Goal: Transaction & Acquisition: Book appointment/travel/reservation

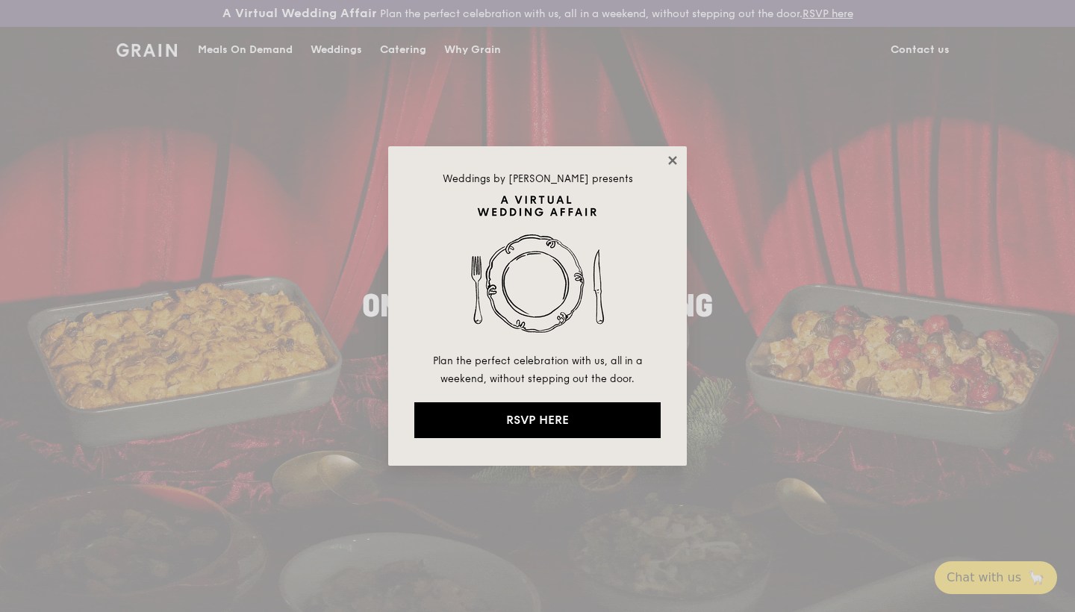
click at [670, 158] on icon at bounding box center [672, 160] width 8 height 8
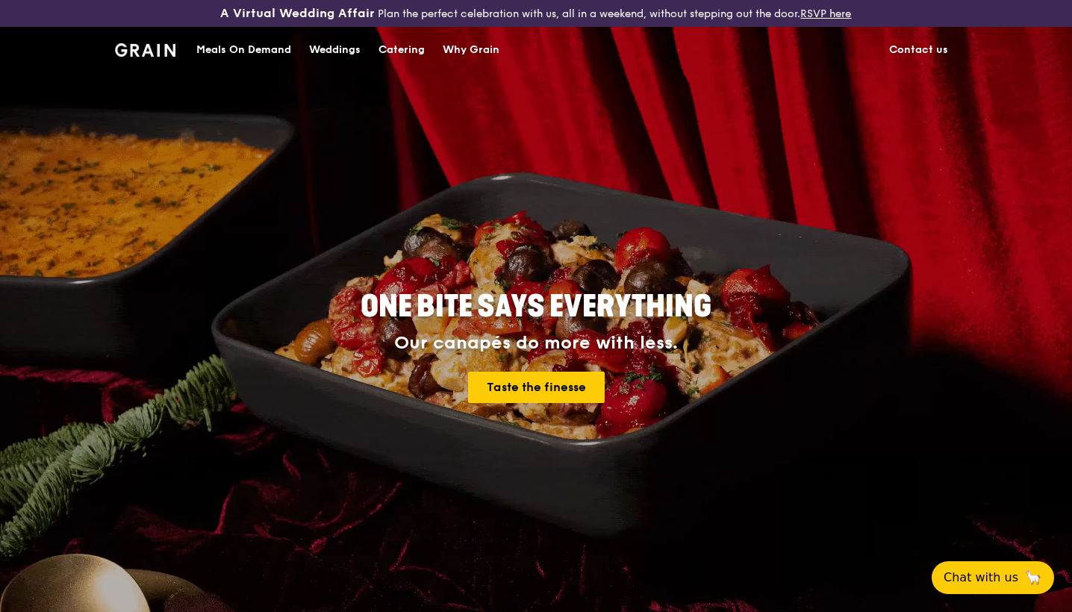
click at [402, 49] on div "Catering" at bounding box center [402, 50] width 46 height 45
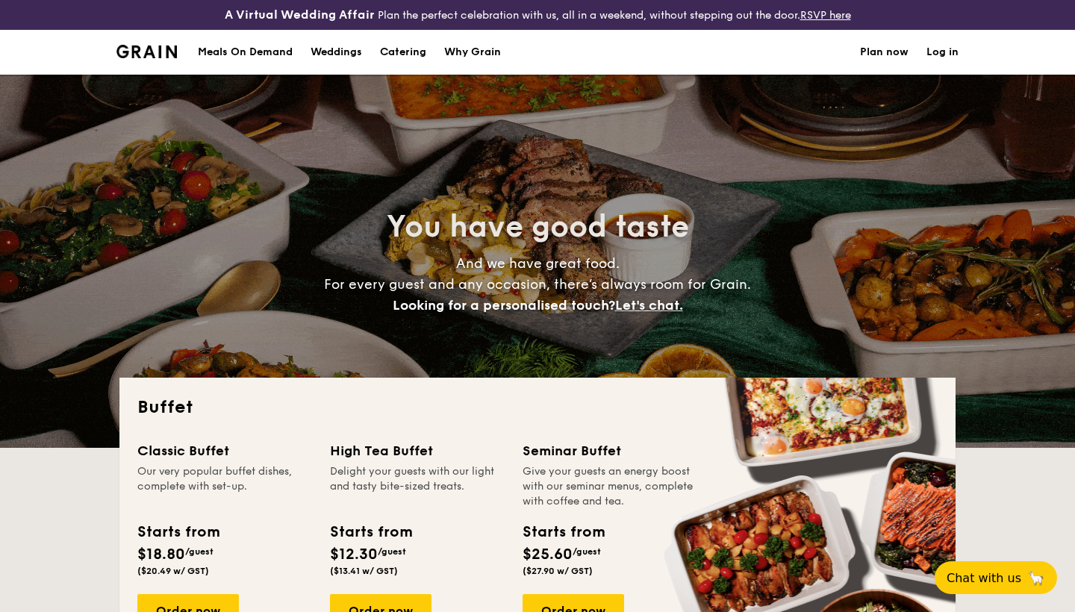
select select
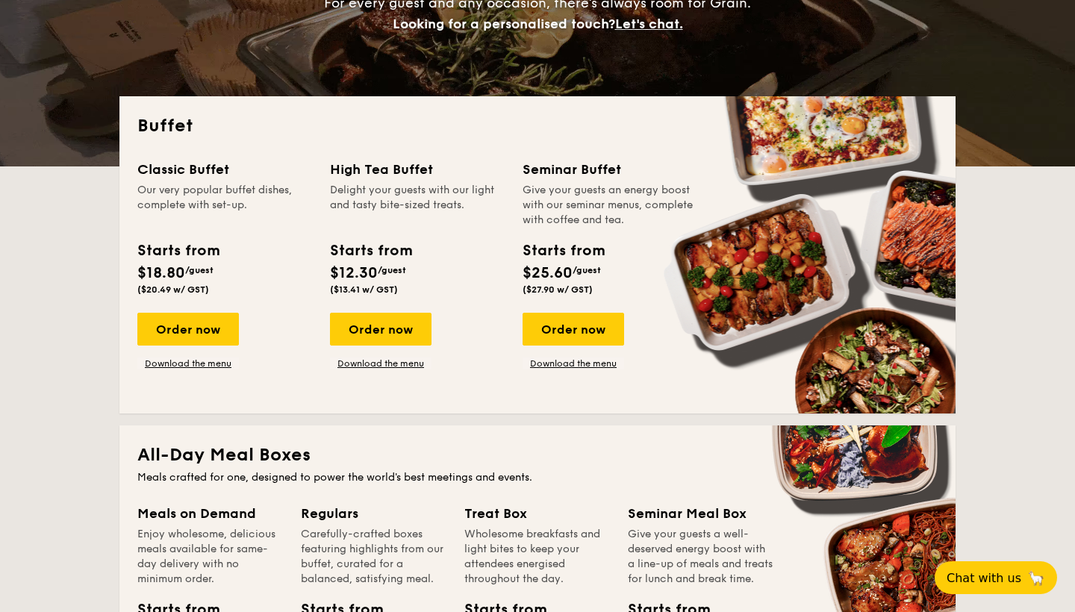
scroll to position [314, 0]
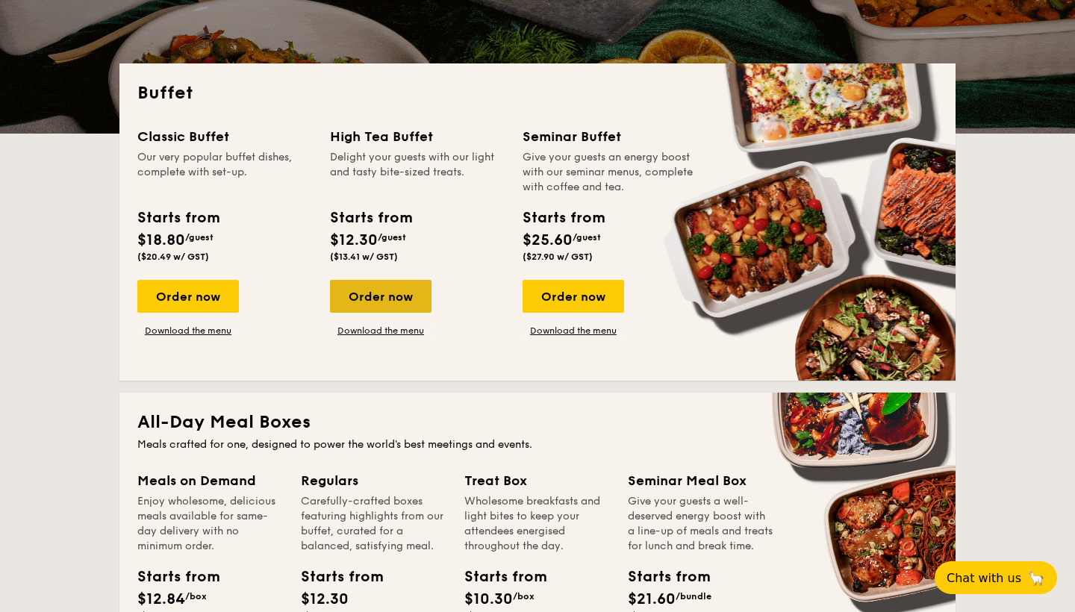
click at [393, 299] on div "Order now" at bounding box center [381, 296] width 102 height 33
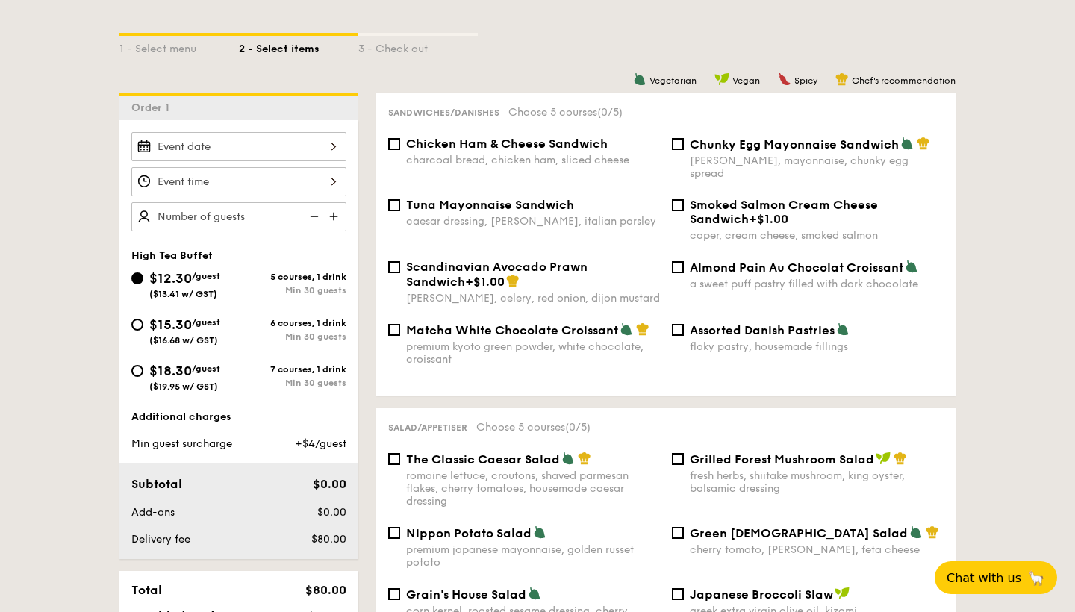
scroll to position [371, 0]
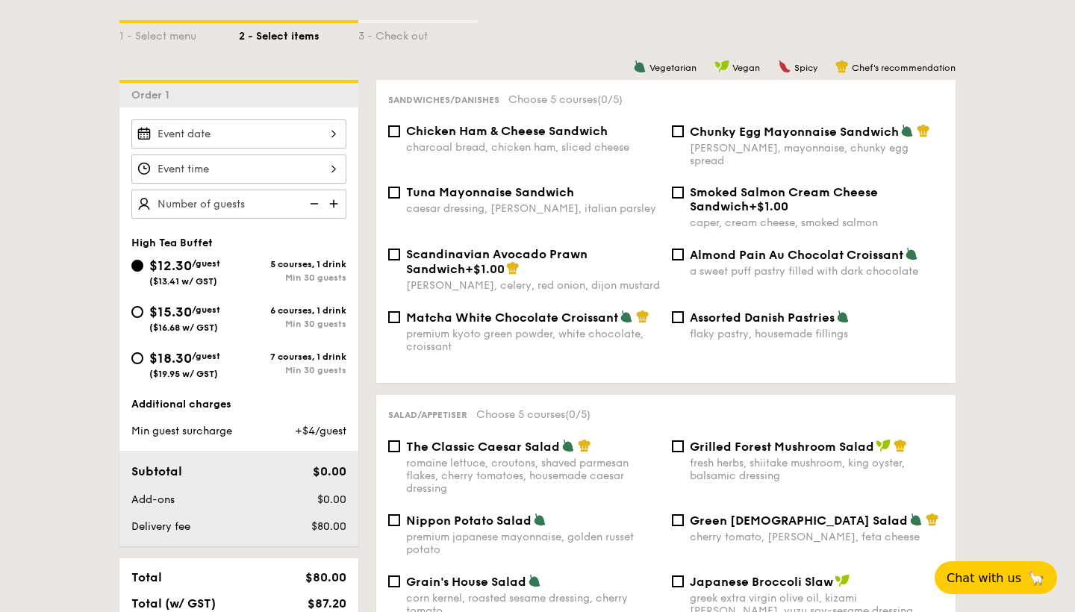
click at [270, 323] on div "Min 30 guests" at bounding box center [293, 324] width 108 height 10
click at [143, 318] on input "$15.30 /guest ($16.68 w/ GST) 6 courses, 1 drink Min 30 guests" at bounding box center [137, 312] width 12 height 12
radio input "true"
click at [673, 187] on input "Smoked Salmon Cream Cheese Sandwich +$1.00 caper, cream cheese, smoked salmon" at bounding box center [678, 193] width 12 height 12
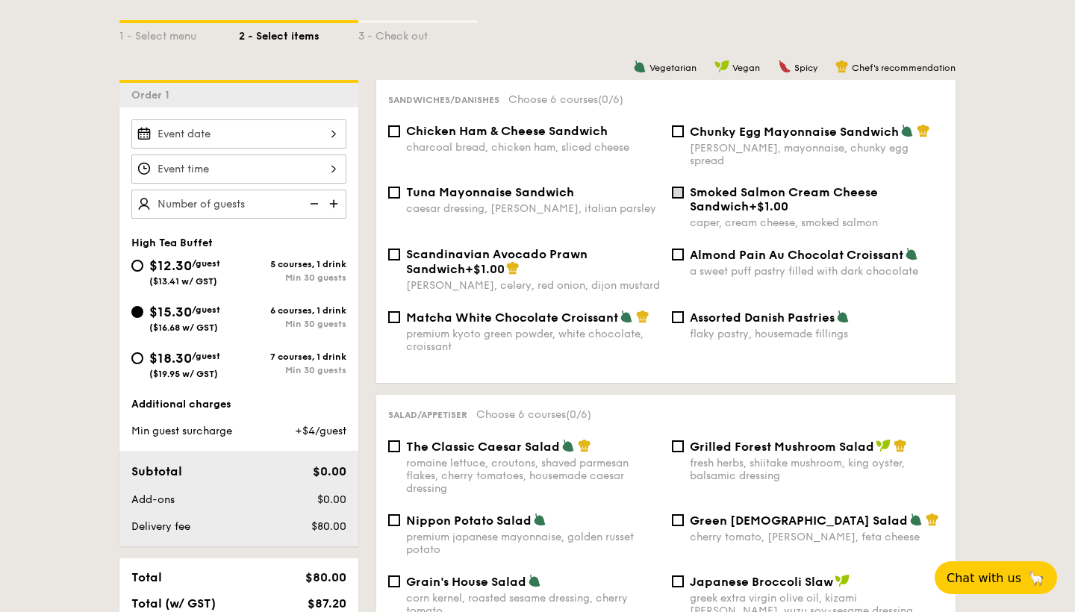
checkbox input "true"
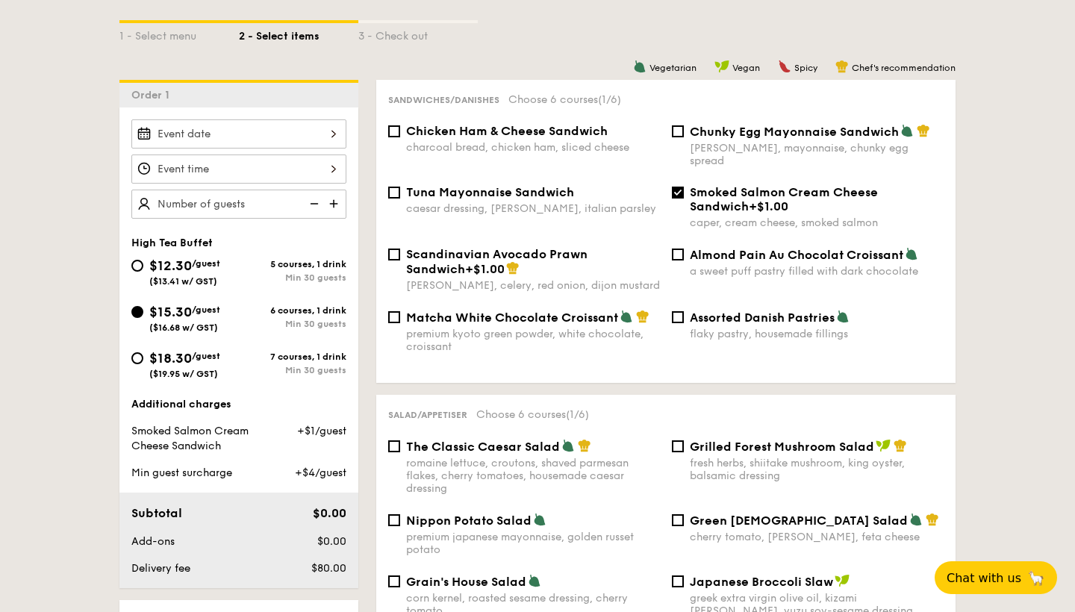
click at [329, 200] on img at bounding box center [335, 204] width 22 height 28
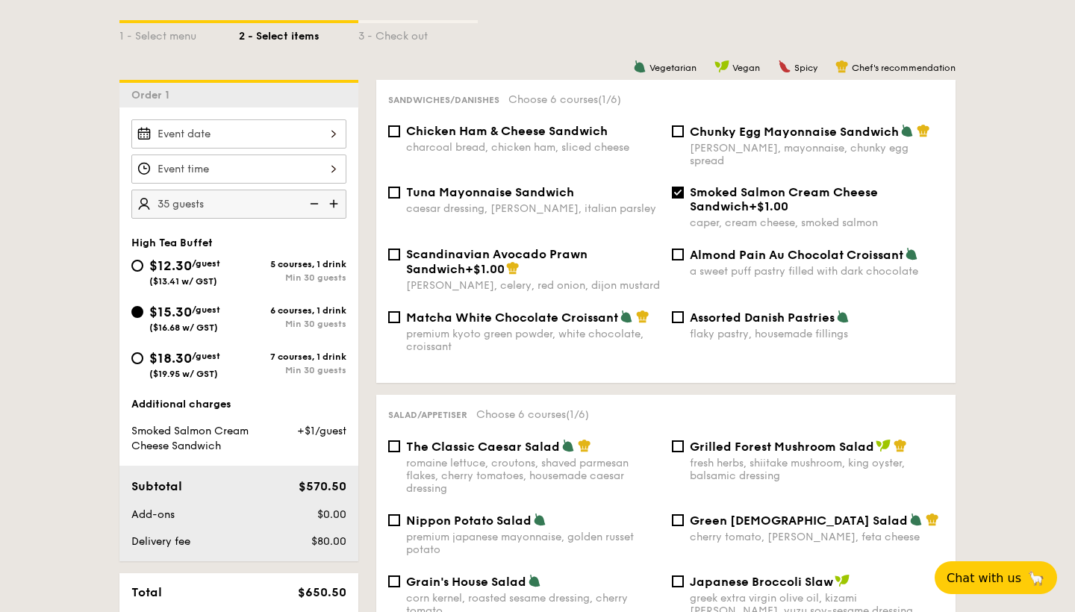
click at [329, 200] on img at bounding box center [335, 204] width 22 height 28
type input "45 guests"
click at [675, 187] on input "Smoked Salmon Cream Cheese Sandwich +$1.00 caper, cream cheese, smoked salmon" at bounding box center [678, 193] width 12 height 12
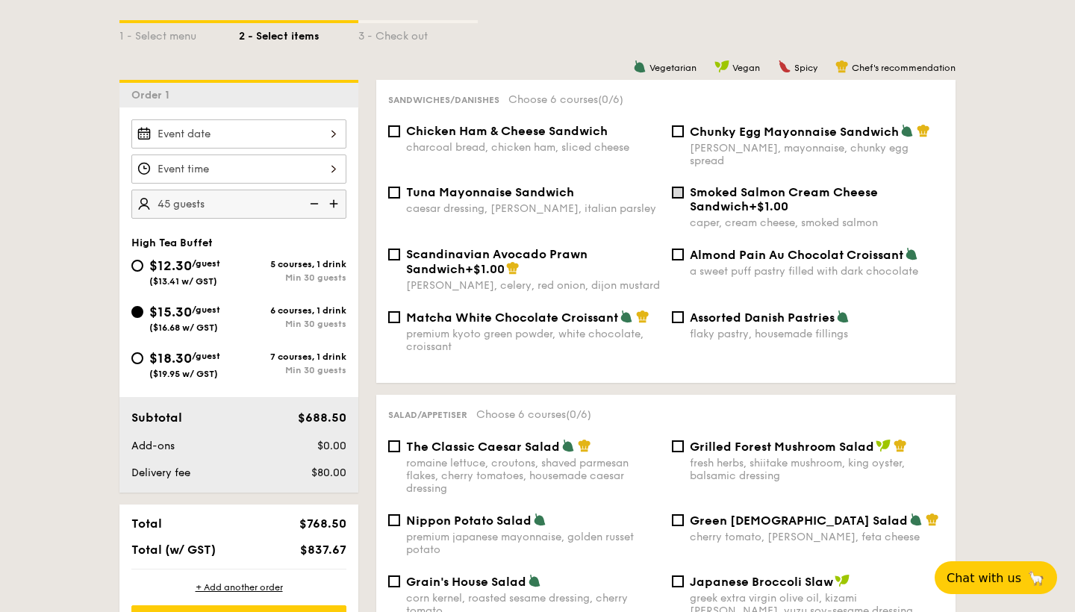
click at [680, 187] on input "Smoked Salmon Cream Cheese Sandwich +$1.00 caper, cream cheese, smoked salmon" at bounding box center [678, 193] width 12 height 12
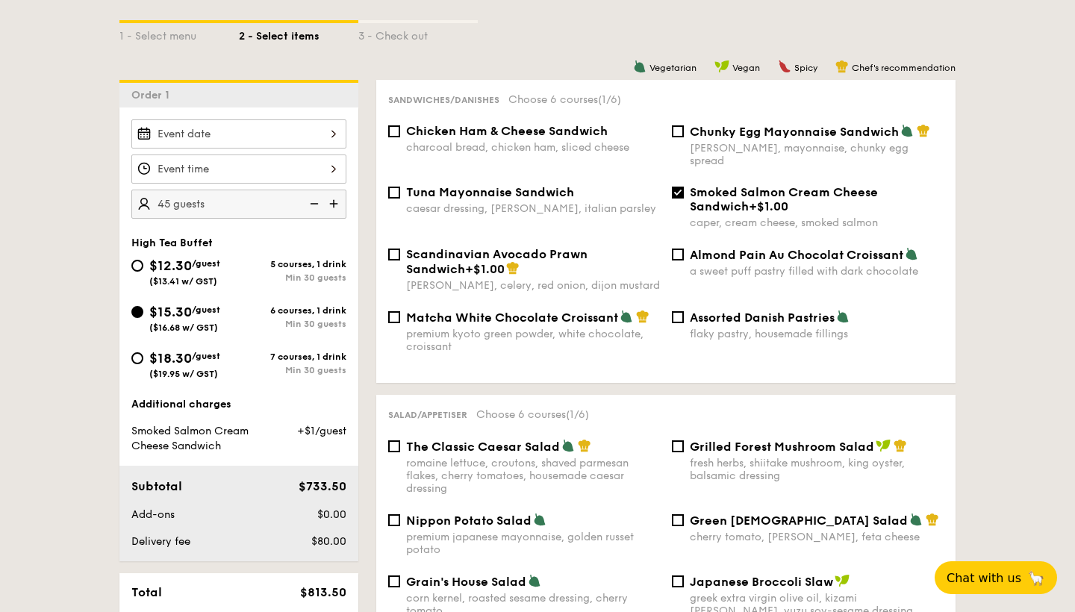
click at [680, 187] on input "Smoked Salmon Cream Cheese Sandwich +$1.00 caper, cream cheese, smoked salmon" at bounding box center [678, 193] width 12 height 12
checkbox input "false"
